Goal: Task Accomplishment & Management: Use online tool/utility

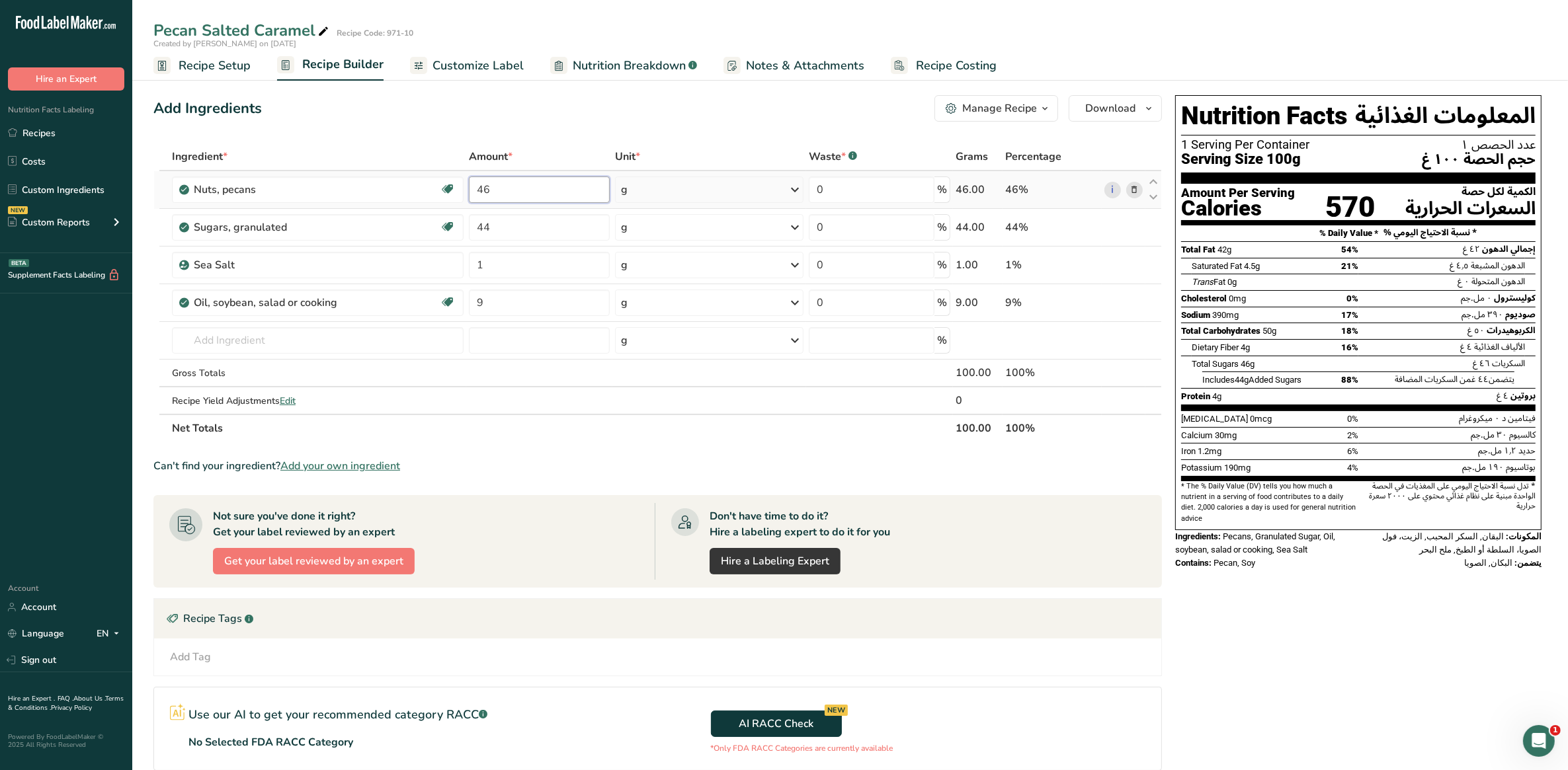
drag, startPoint x: 477, startPoint y: 193, endPoint x: 498, endPoint y: 193, distance: 21.0
click at [498, 193] on input "46" at bounding box center [539, 189] width 141 height 27
type input "85"
click at [493, 232] on div "Ingredient * Amount * Unit * Waste * .a-a{fill:#347362;}.b-a{fill:#fff;} Grams …" at bounding box center [657, 292] width 1008 height 299
drag, startPoint x: 490, startPoint y: 226, endPoint x: 465, endPoint y: 216, distance: 26.9
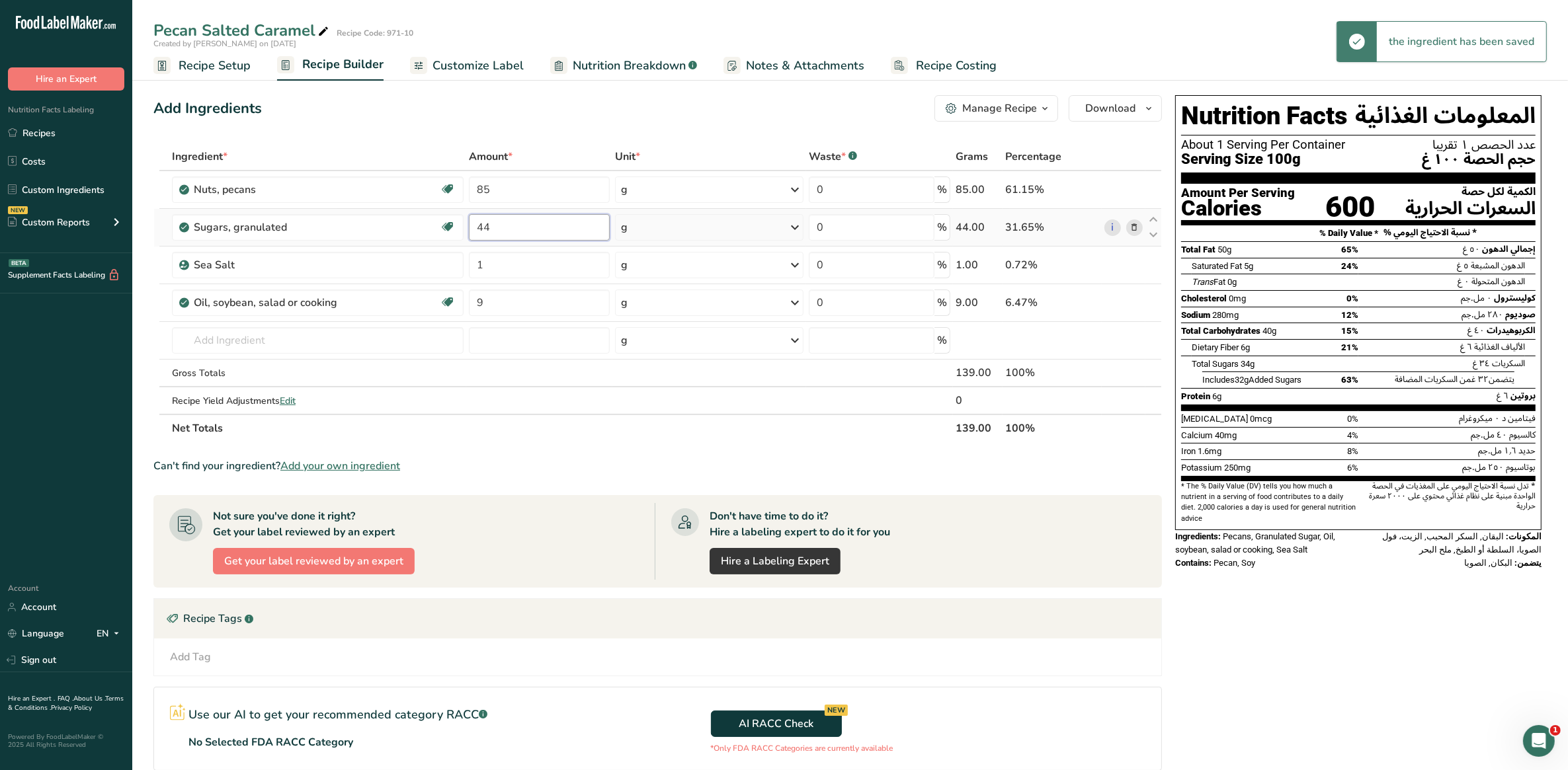
click at [465, 216] on tr "Sugars, granulated Dairy free Gluten free Vegan Vegetarian Soy free 44 g Portio…" at bounding box center [657, 228] width 1007 height 38
click at [613, 423] on div "Ingredient * Amount * Unit * Waste * .a-a{fill:#347362;}.b-a{fill:#fff;} Grams …" at bounding box center [657, 292] width 1008 height 299
click at [484, 230] on input "5" at bounding box center [539, 227] width 141 height 27
type input "7"
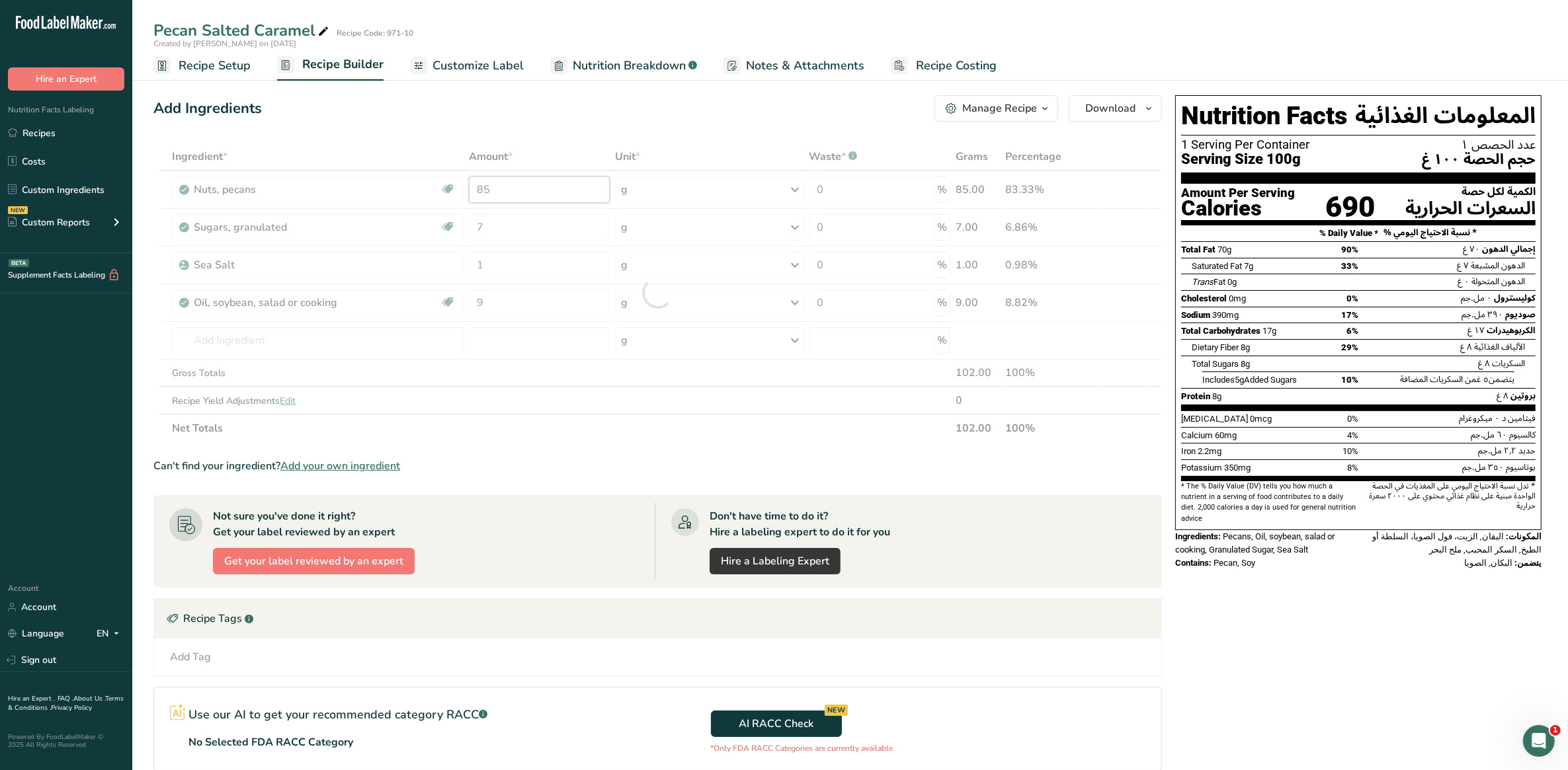
drag, startPoint x: 493, startPoint y: 192, endPoint x: 474, endPoint y: 192, distance: 19.0
click at [474, 192] on div "Ingredient * Amount * Unit * Waste * .a-a{fill:#347362;}.b-a{fill:#fff;} Grams …" at bounding box center [657, 292] width 1008 height 299
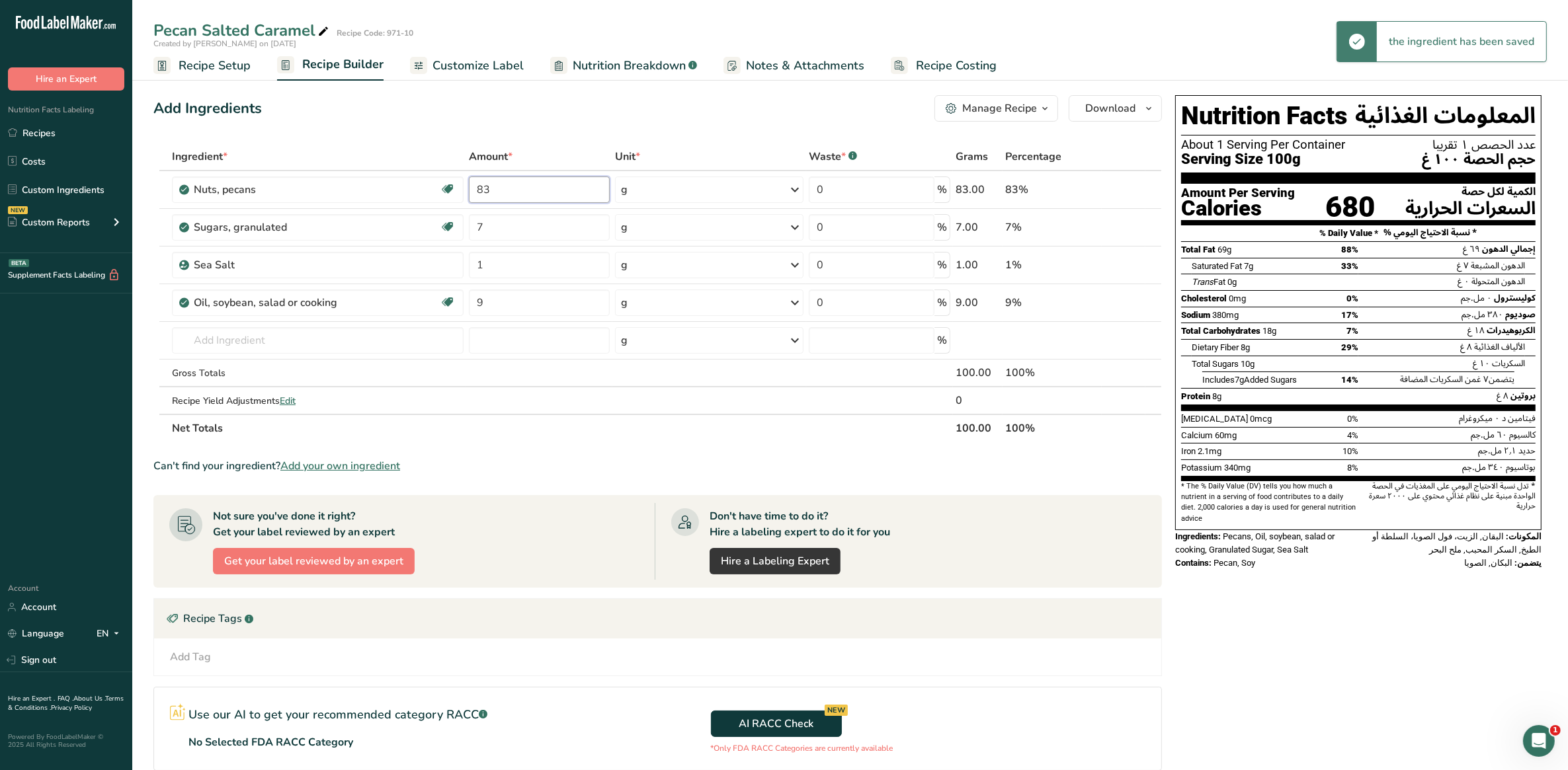
type input "83"
click at [617, 430] on div "Ingredient * Amount * Unit * Waste * .a-a{fill:#347362;}.b-a{fill:#fff;} Grams …" at bounding box center [657, 292] width 1008 height 299
click at [1121, 112] on span "Download" at bounding box center [1110, 108] width 50 height 16
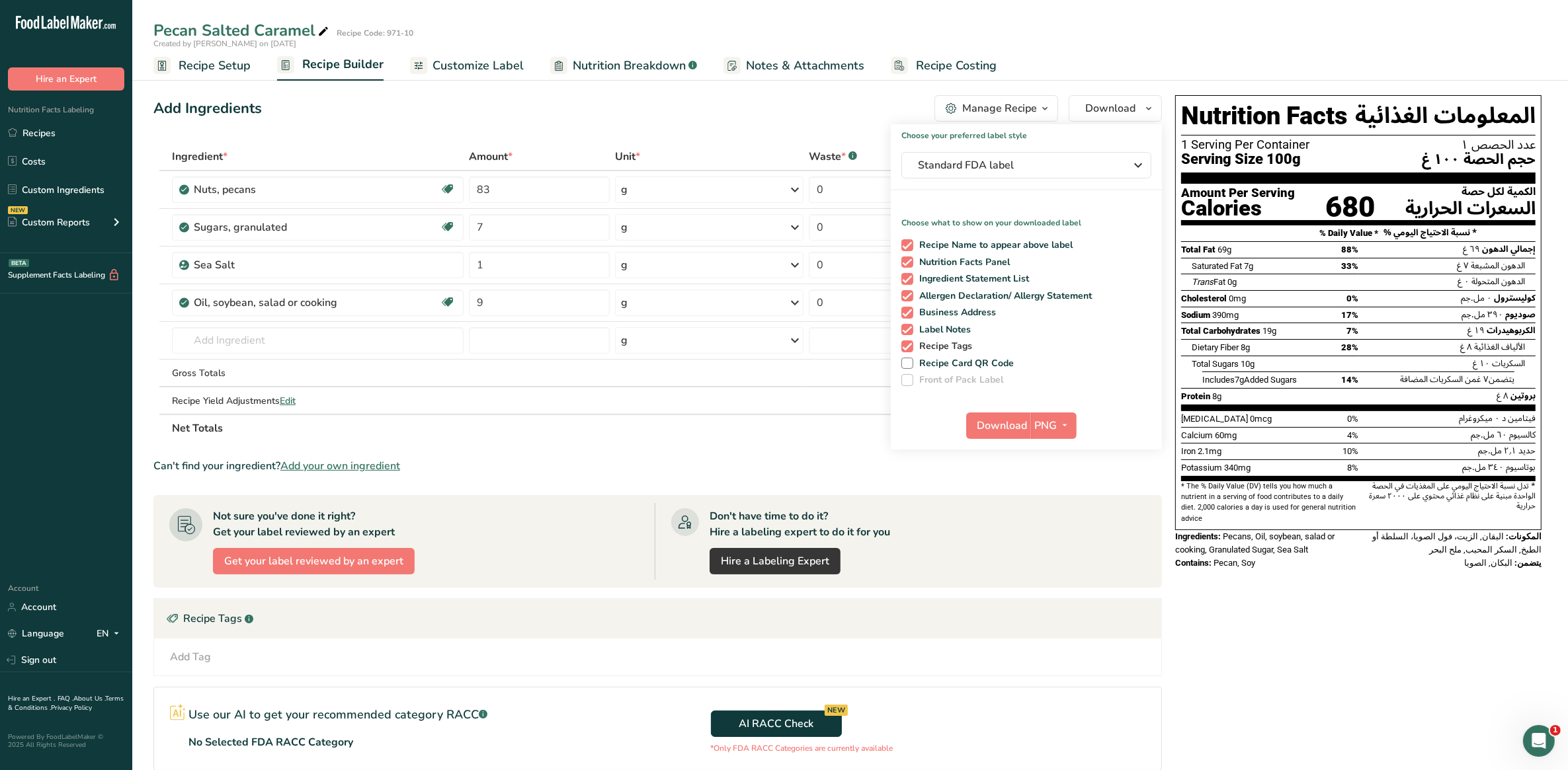
click at [934, 347] on span "Recipe Tags" at bounding box center [942, 347] width 60 height 12
click at [909, 347] on input "Recipe Tags" at bounding box center [906, 346] width 9 height 9
checkbox input "false"
click at [935, 328] on span "Label Notes" at bounding box center [941, 330] width 58 height 12
click at [909, 328] on input "Label Notes" at bounding box center [906, 329] width 9 height 9
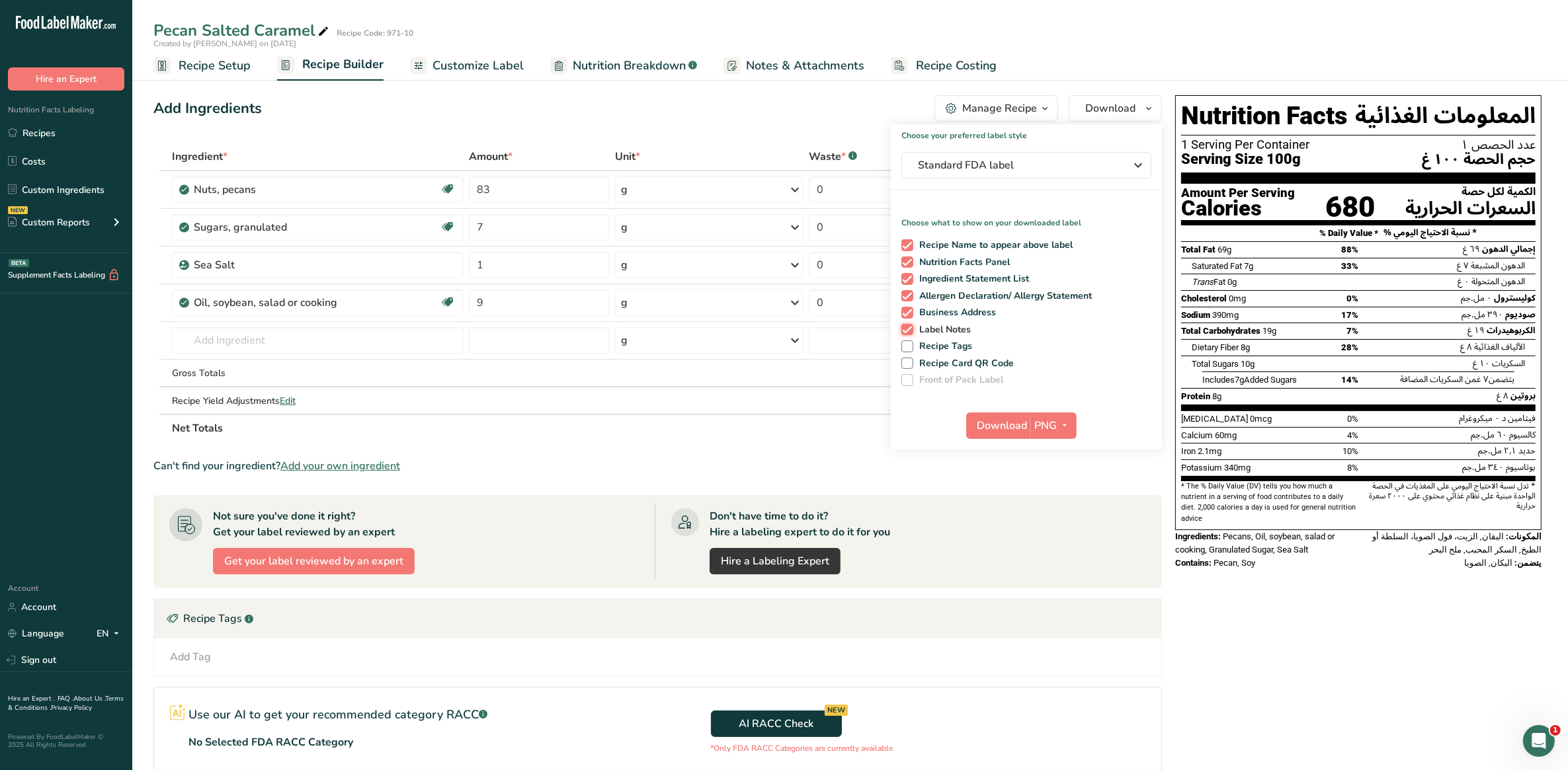
checkbox input "false"
click at [937, 308] on span "Business Address" at bounding box center [954, 313] width 83 height 12
click at [909, 308] on input "Business Address" at bounding box center [906, 312] width 9 height 9
checkbox input "false"
click at [931, 296] on span "Allergen Declaration/ Allergy Statement" at bounding box center [1002, 296] width 179 height 12
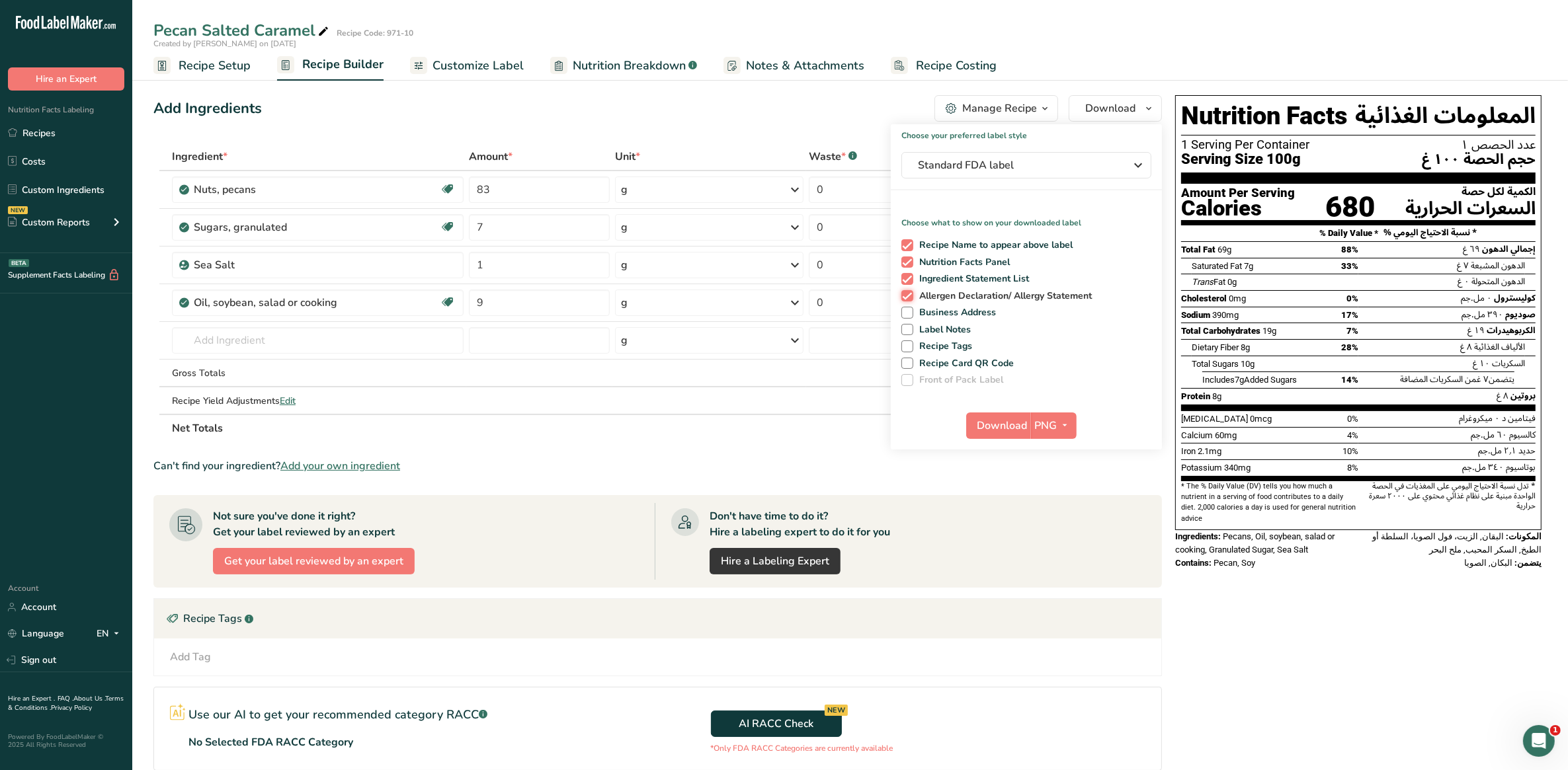
click at [909, 296] on input "Allergen Declaration/ Allergy Statement" at bounding box center [906, 296] width 9 height 9
checkbox input "false"
click at [924, 278] on span "Ingredient Statement List" at bounding box center [971, 279] width 117 height 12
click at [909, 278] on input "Ingredient Statement List" at bounding box center [906, 278] width 9 height 9
checkbox input "false"
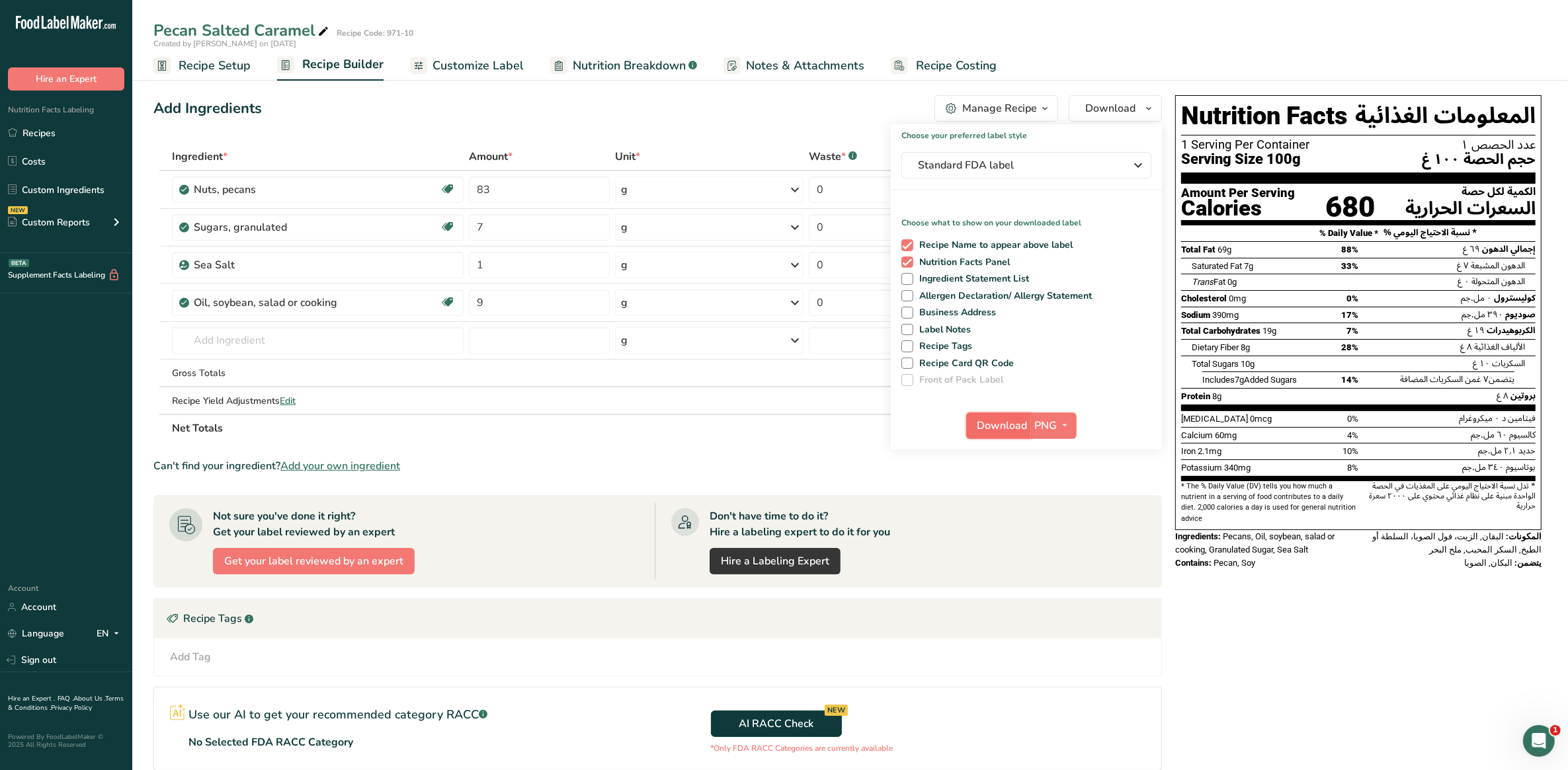
click at [1015, 424] on span "Download" at bounding box center [1002, 425] width 50 height 16
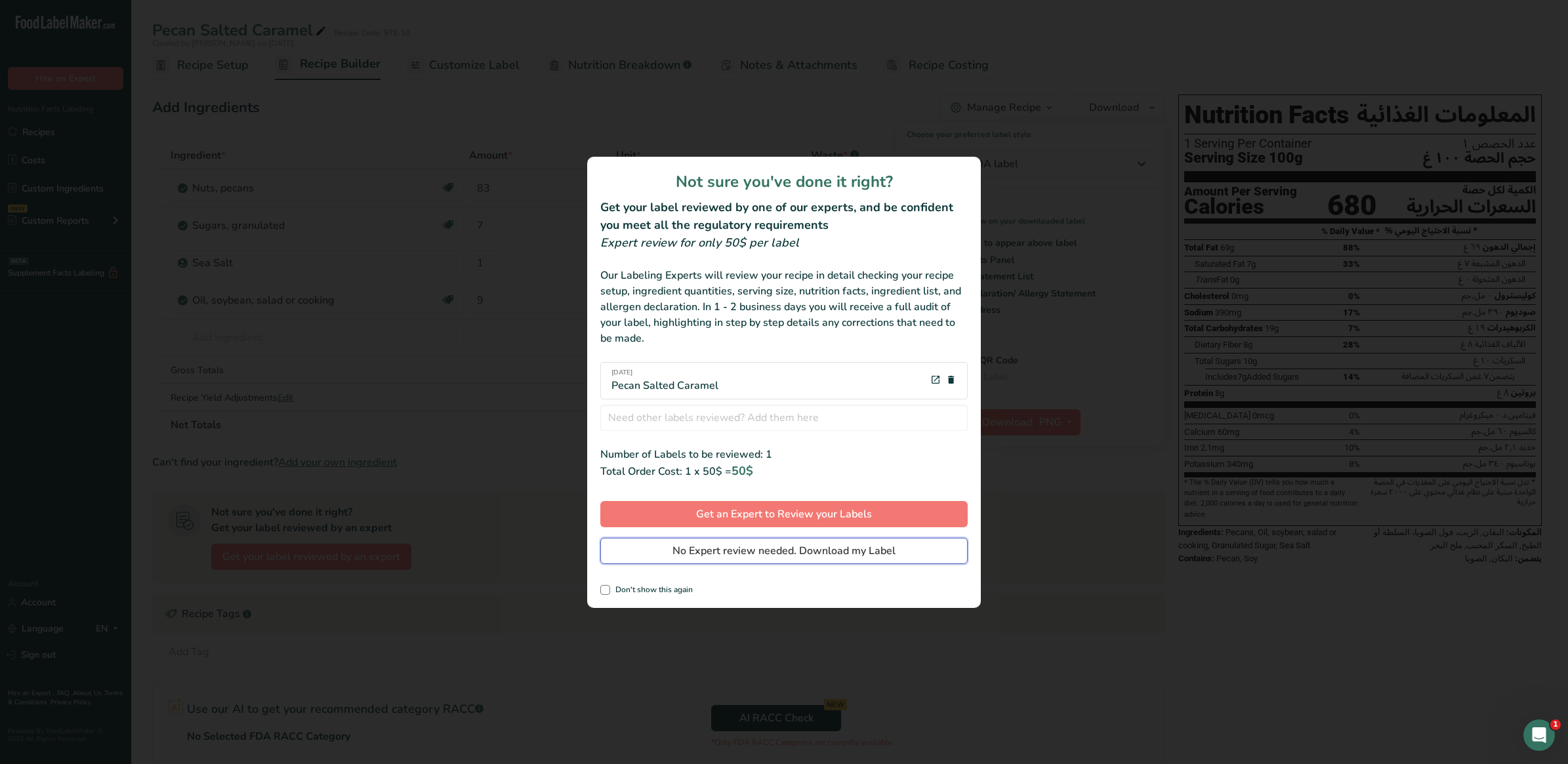
click at [696, 551] on span "No Expert review needed. Download my Label" at bounding box center [784, 550] width 223 height 15
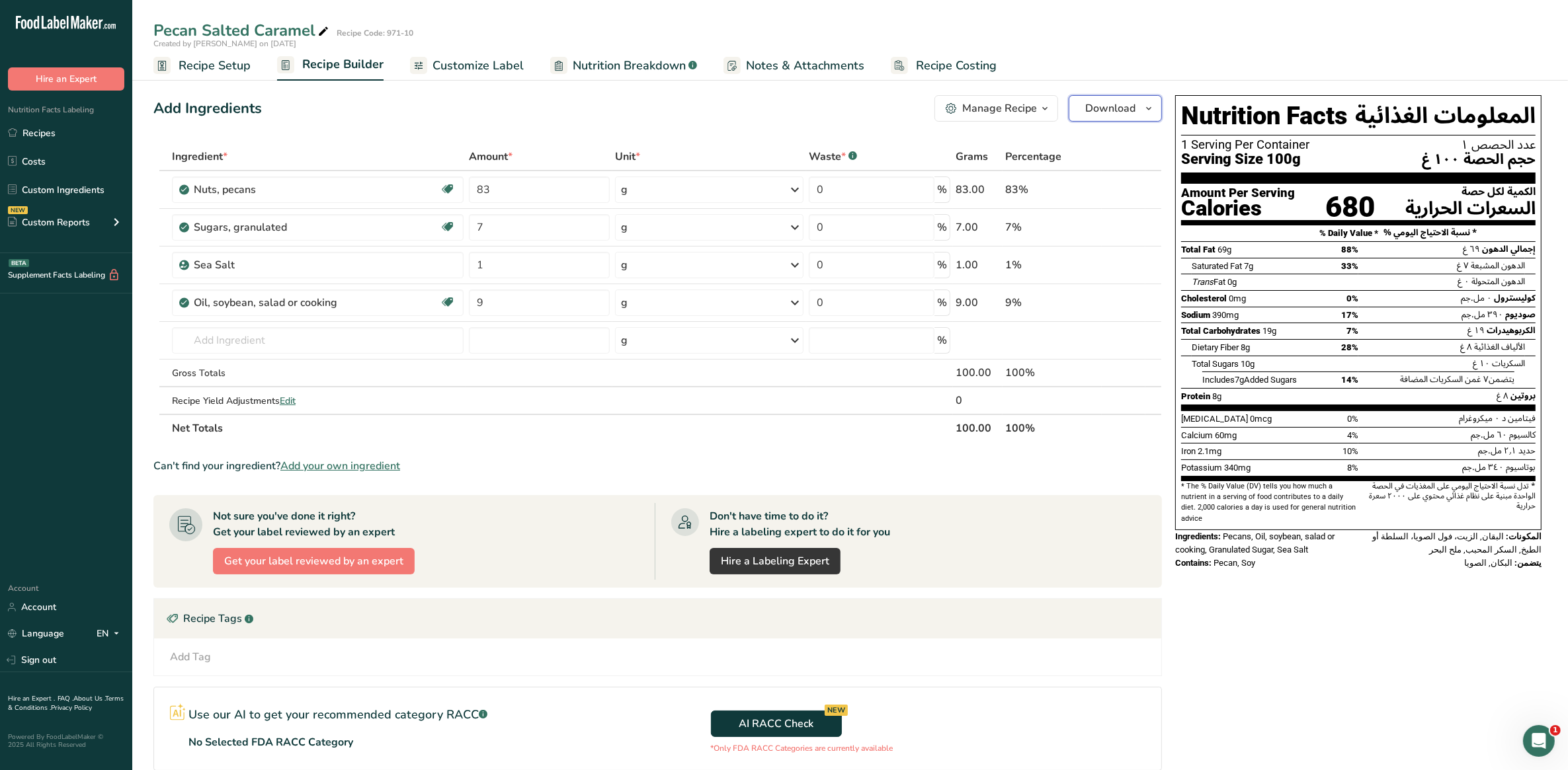
click at [1149, 105] on icon "button" at bounding box center [1148, 108] width 10 height 16
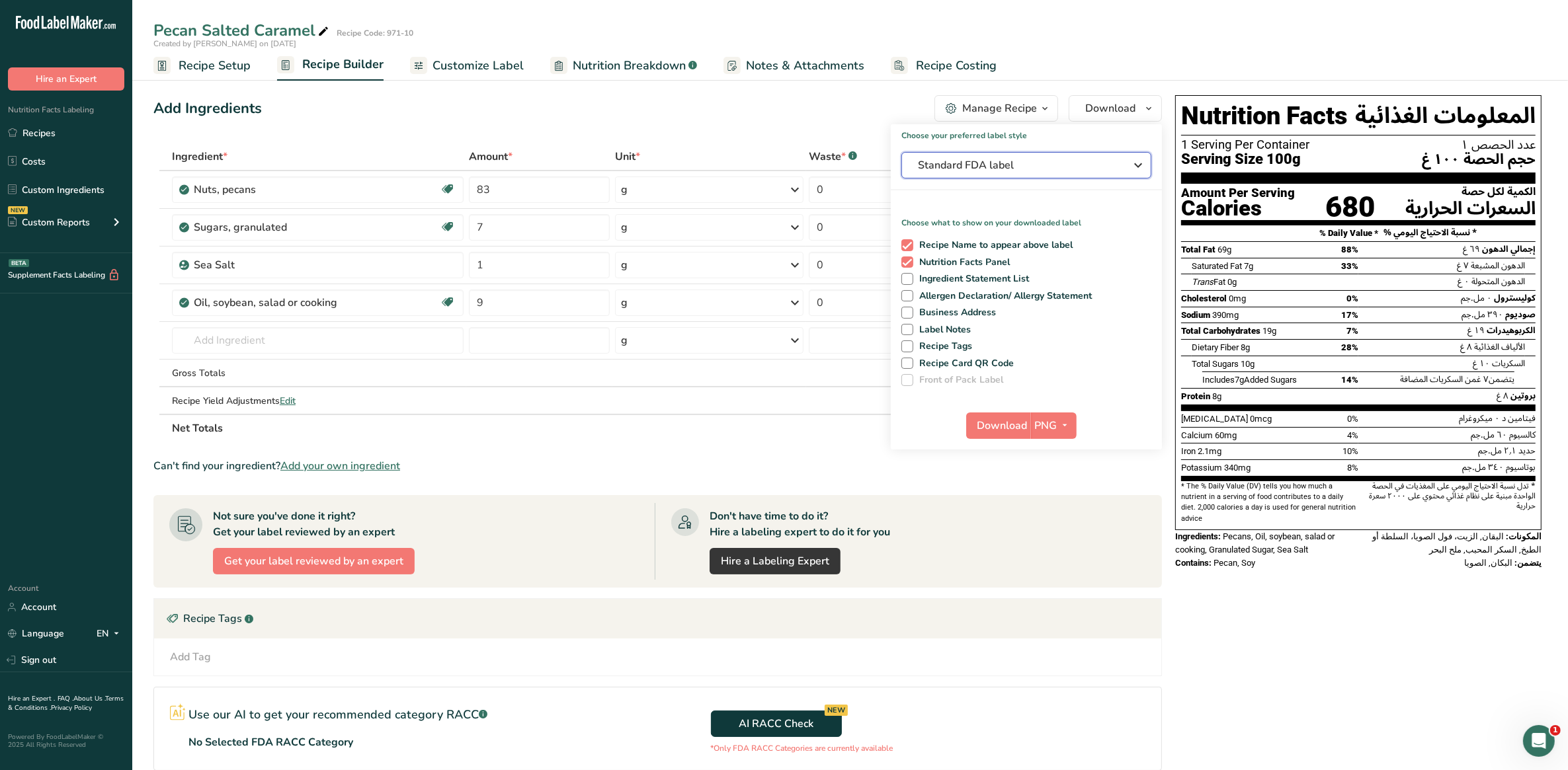
click at [1142, 163] on icon "button" at bounding box center [1138, 165] width 16 height 24
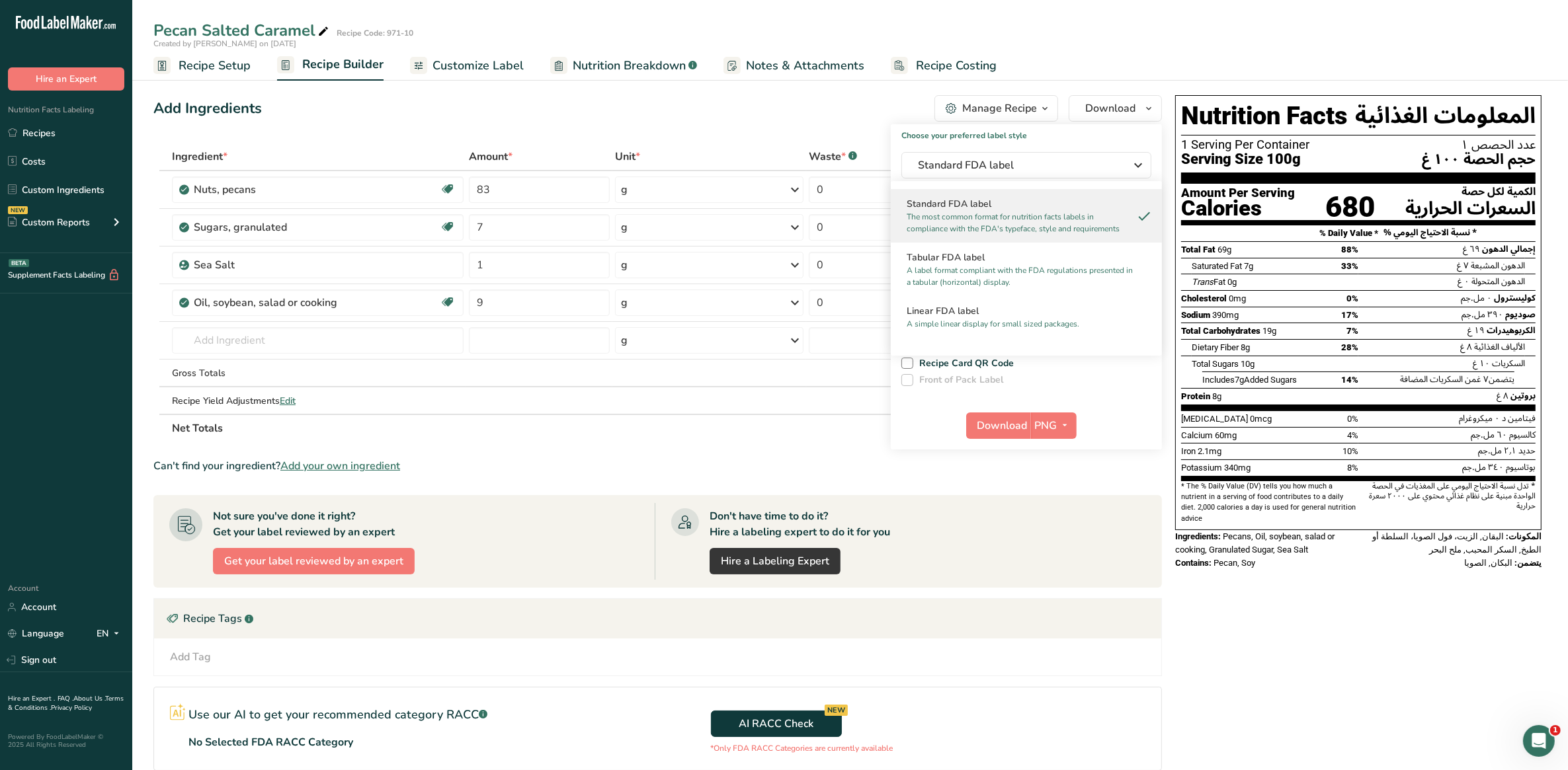
click at [827, 438] on th "Net Totals" at bounding box center [561, 428] width 783 height 28
